Goal: Task Accomplishment & Management: Manage account settings

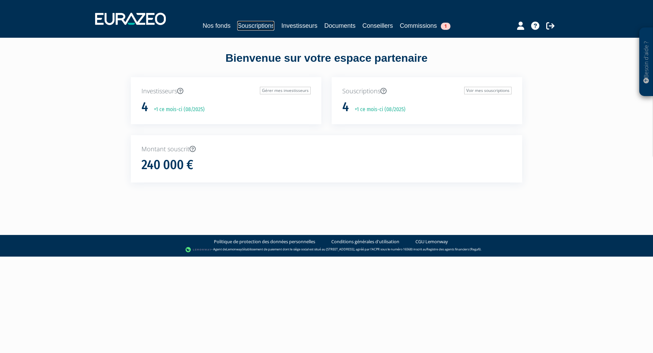
click at [258, 25] on link "Souscriptions" at bounding box center [255, 26] width 37 height 10
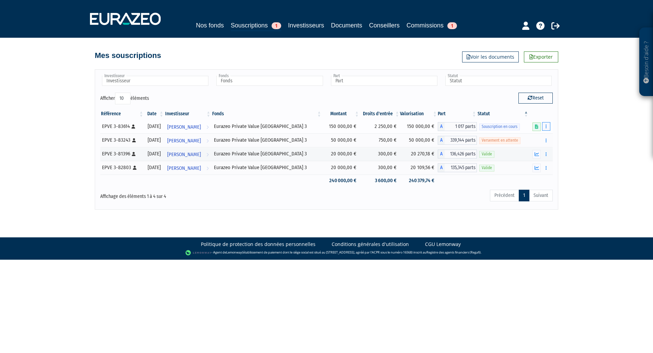
click at [548, 126] on button "button" at bounding box center [546, 126] width 8 height 9
click at [533, 138] on link "Editer le montant" at bounding box center [526, 138] width 45 height 11
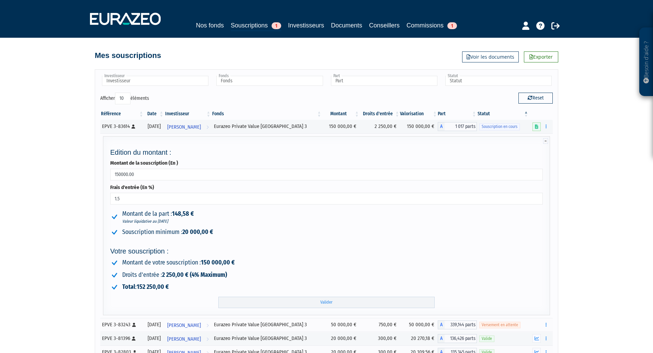
drag, startPoint x: 125, startPoint y: 198, endPoint x: 87, endPoint y: 197, distance: 37.5
click at [110, 201] on input "1.5" at bounding box center [326, 199] width 433 height 12
type input "1"
click at [303, 235] on li "Souscription minimum : 20 000,00 €" at bounding box center [326, 232] width 433 height 9
click at [323, 301] on input "Valider" at bounding box center [326, 302] width 216 height 11
